Goal: Task Accomplishment & Management: Complete application form

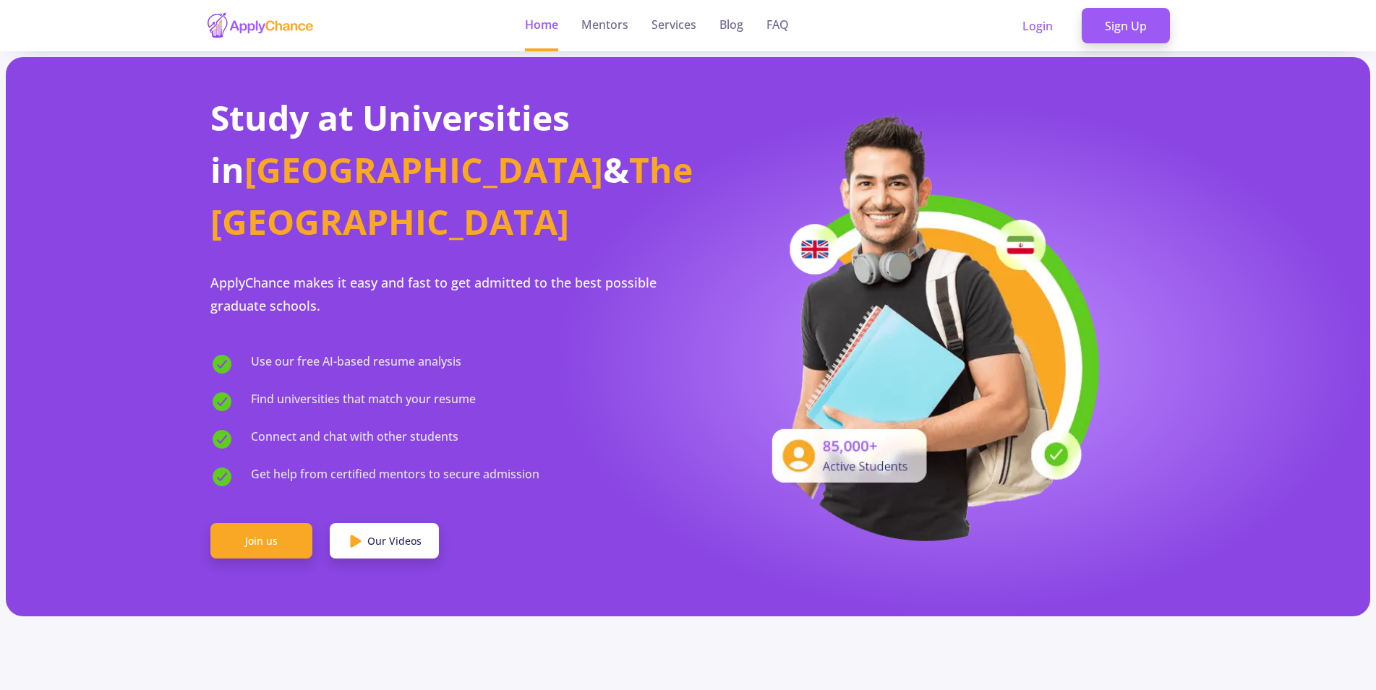
scroll to position [547, 0]
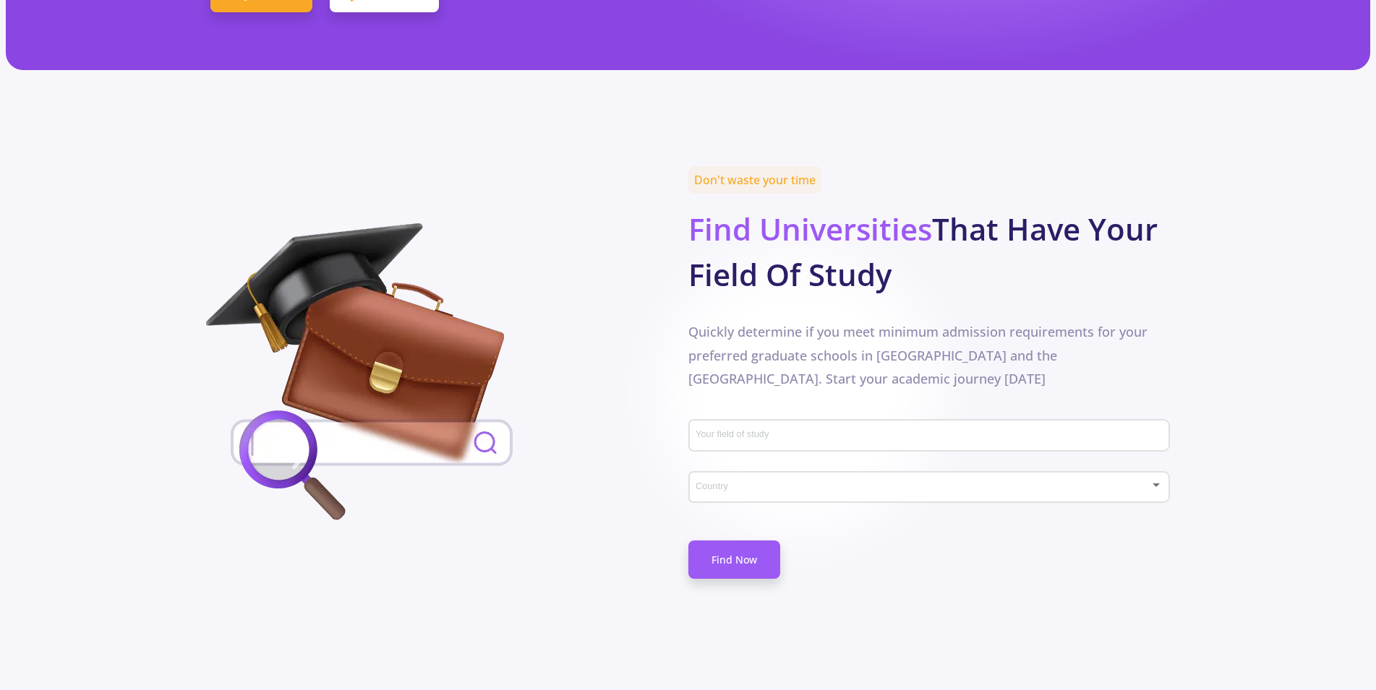
click at [774, 430] on input "Your field of study" at bounding box center [930, 436] width 471 height 13
type input "p"
type input "Electrical Engineering"
click at [724, 466] on div "Country" at bounding box center [929, 484] width 468 height 36
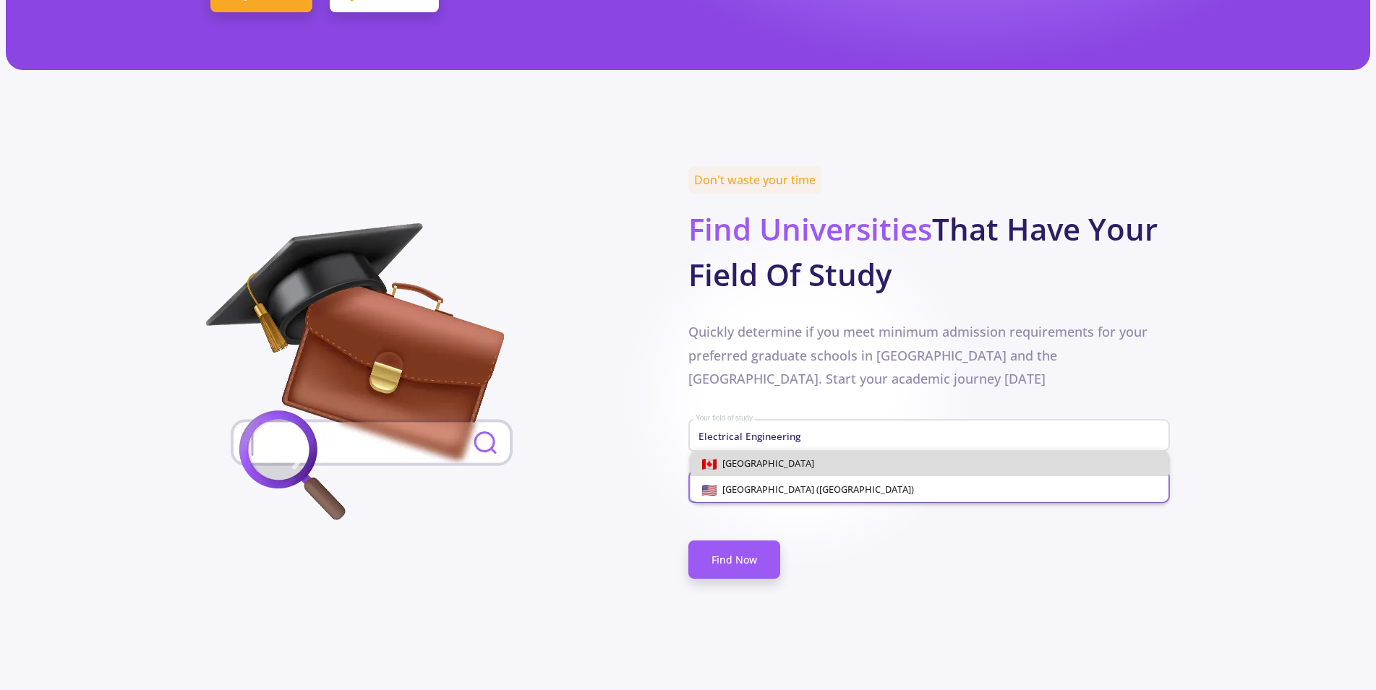
click at [724, 460] on span "[GEOGRAPHIC_DATA]" at bounding box center [765, 463] width 98 height 13
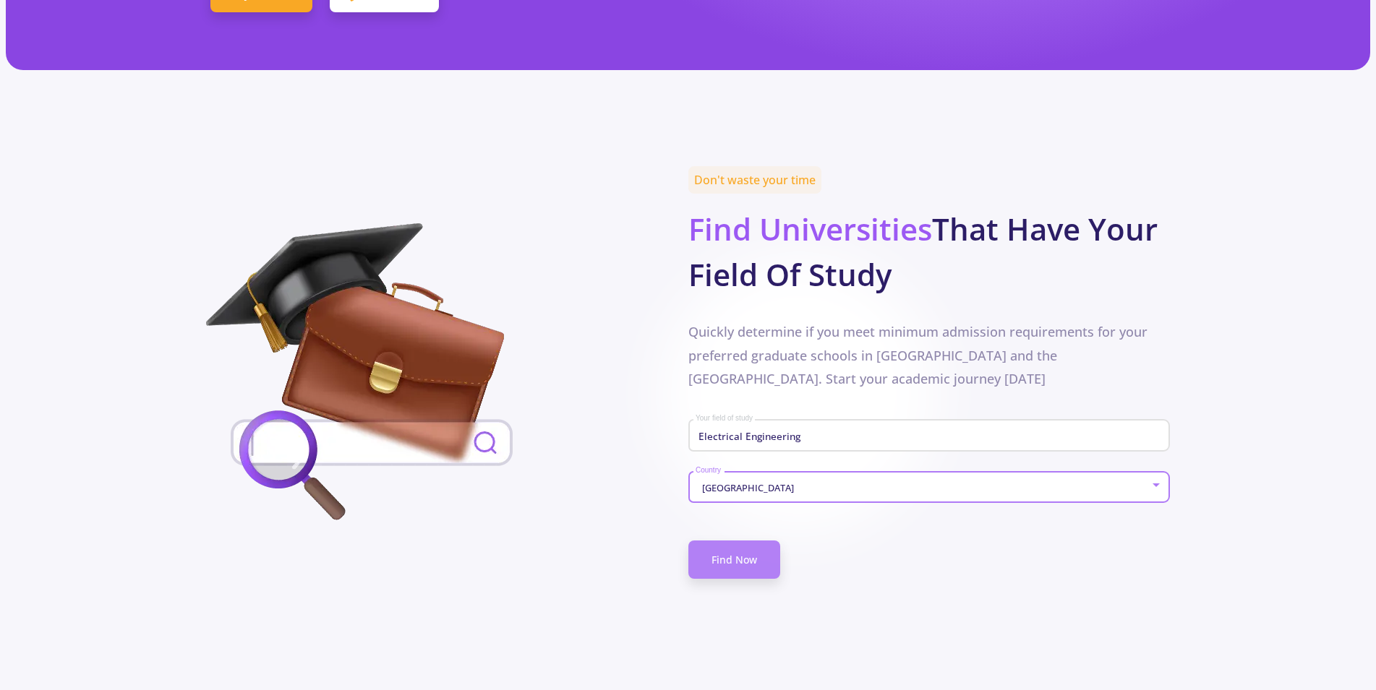
click at [732, 541] on link "Find Now" at bounding box center [734, 560] width 92 height 38
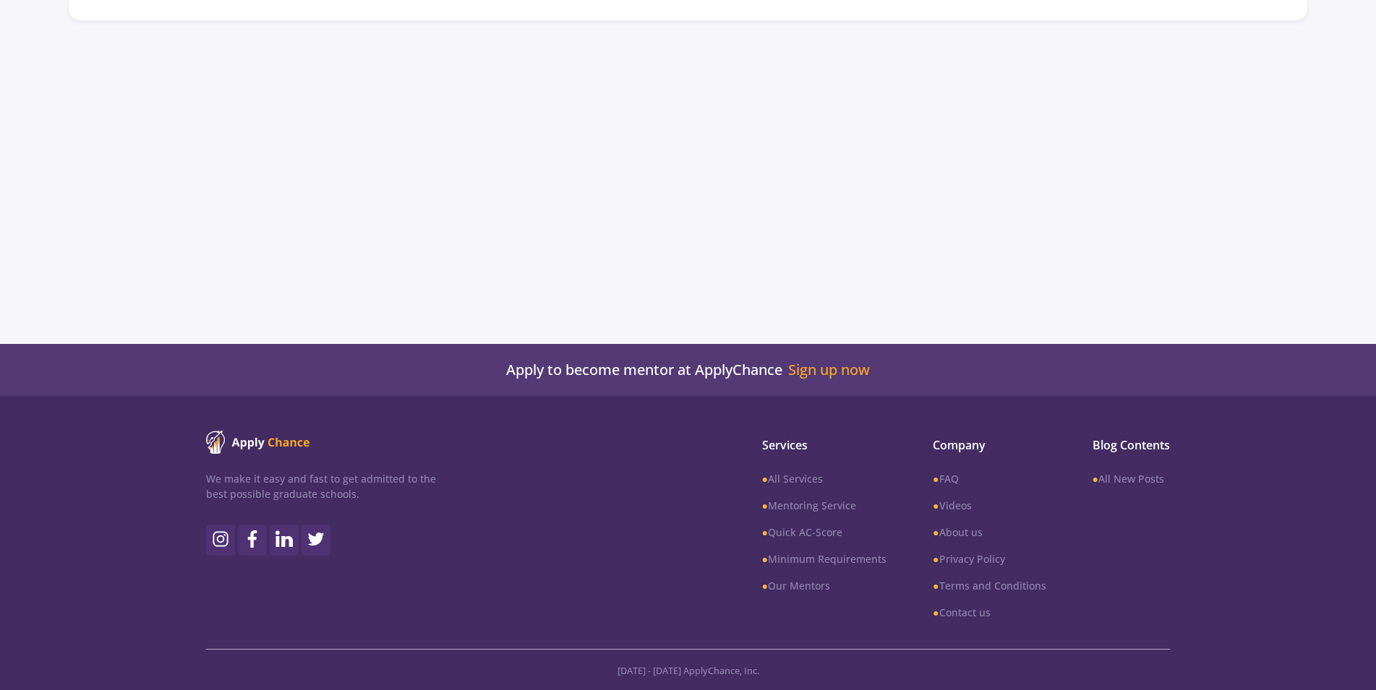
type input "Electrical Engineering"
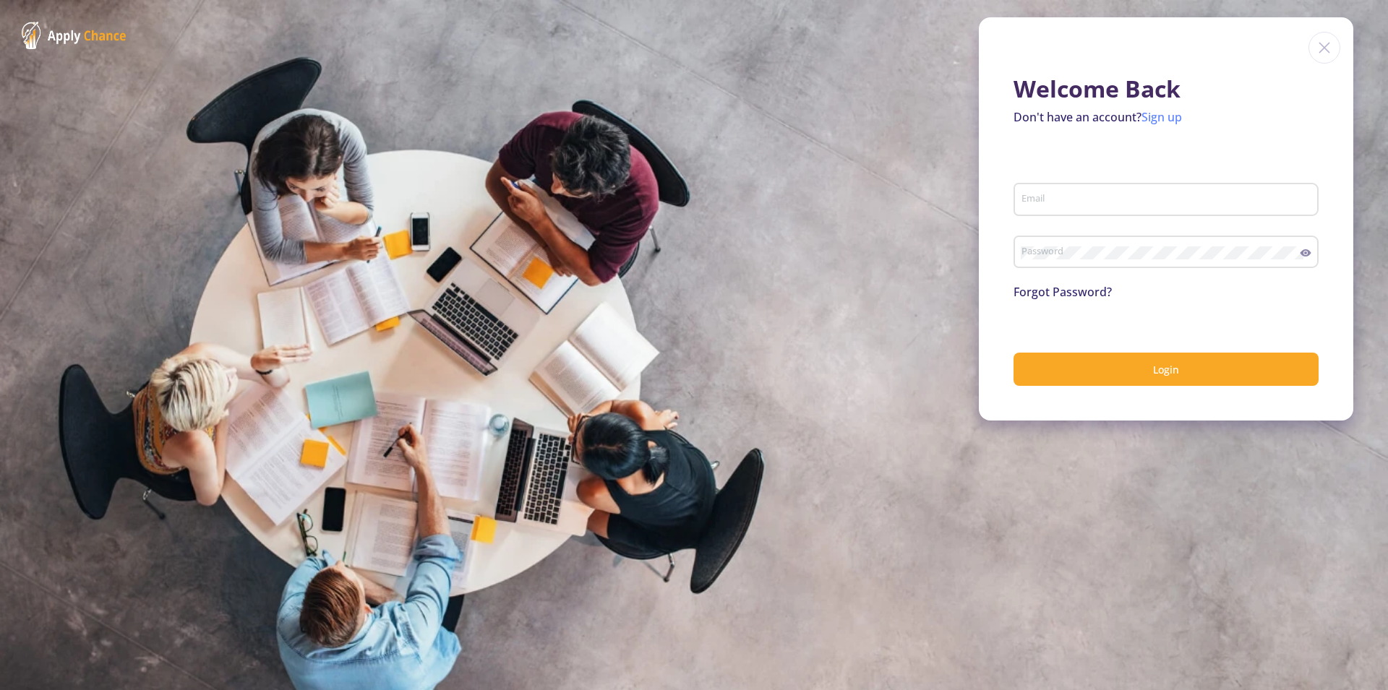
click at [1174, 116] on link "Sign up" at bounding box center [1161, 117] width 40 height 16
